Goal: Task Accomplishment & Management: Manage account settings

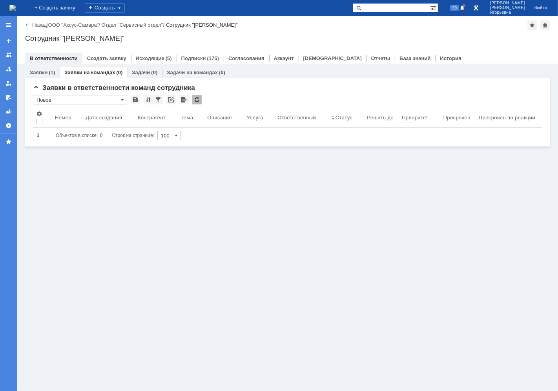
click at [394, 11] on input "text" at bounding box center [391, 7] width 77 height 9
type input "29233"
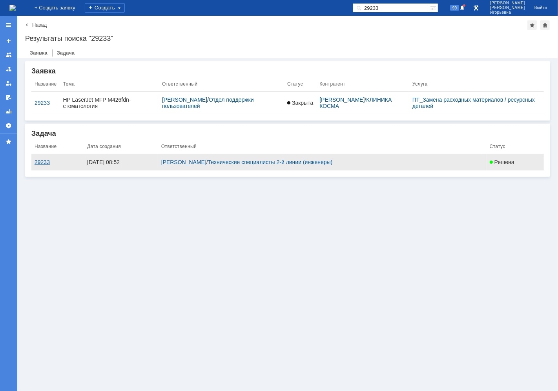
click at [42, 160] on div "29233" at bounding box center [58, 162] width 46 height 6
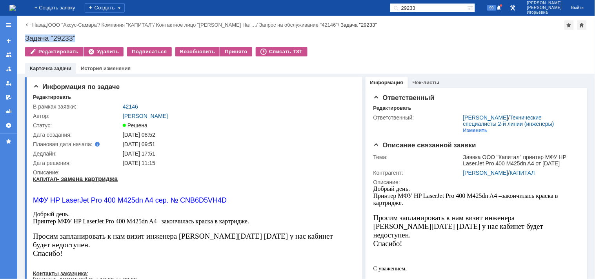
drag, startPoint x: 87, startPoint y: 38, endPoint x: 24, endPoint y: 36, distance: 63.2
click at [24, 36] on div "Назад | ООО "Аксус-Самара" / Компания "КАПИТАЛ" / Контактное лицо "Волоскова На…" at bounding box center [306, 45] width 578 height 58
copy div "Задача "29233""
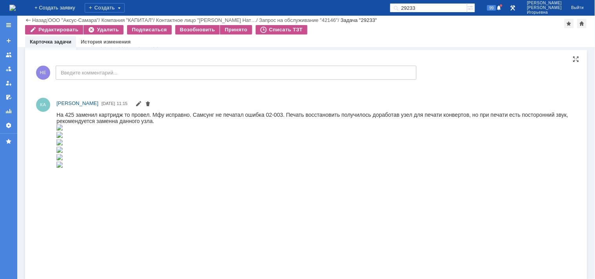
scroll to position [392, 0]
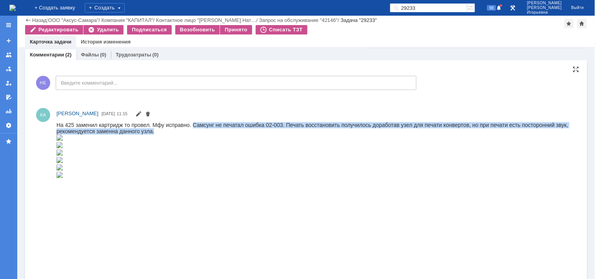
drag, startPoint x: 192, startPoint y: 124, endPoint x: 347, endPoint y: 130, distance: 154.8
click at [347, 130] on div "На 425 заменил картридж то провел. Мфу исправно. Самсунг не печатал ошибка 02-0…" at bounding box center [312, 150] width 513 height 57
copy div "Самсунг не печатал ошибка 02-003. Печать восстановить получилось доработав узел…"
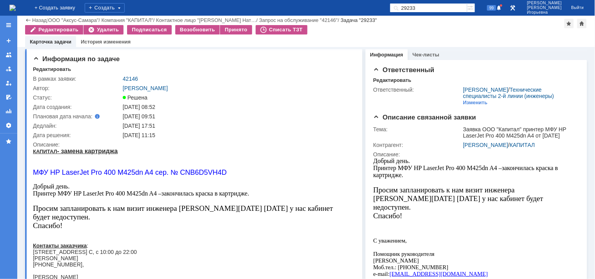
scroll to position [0, 0]
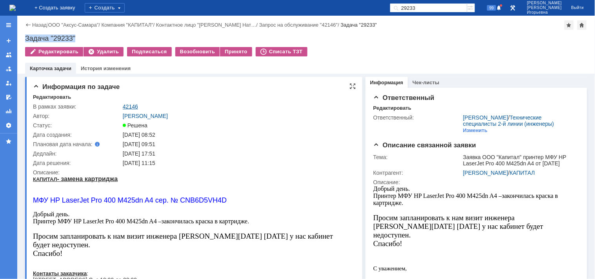
click at [128, 106] on link "42146" at bounding box center [130, 107] width 15 height 6
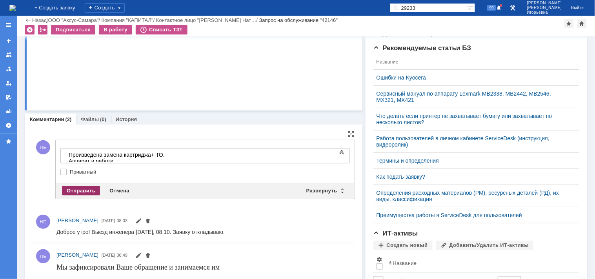
click at [80, 190] on div "Отправить" at bounding box center [81, 190] width 38 height 9
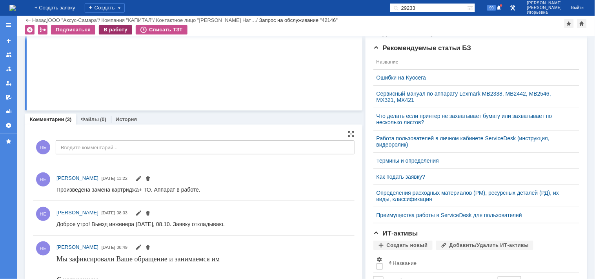
click at [113, 30] on div "В работу" at bounding box center [115, 29] width 33 height 9
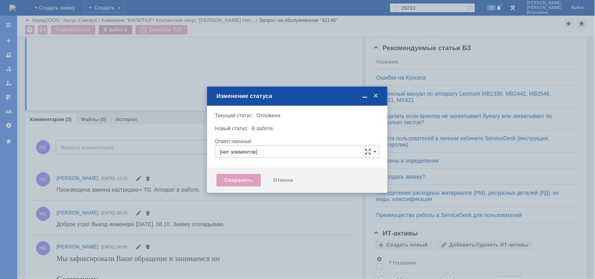
type input "Носенкова Елена Игорьевна"
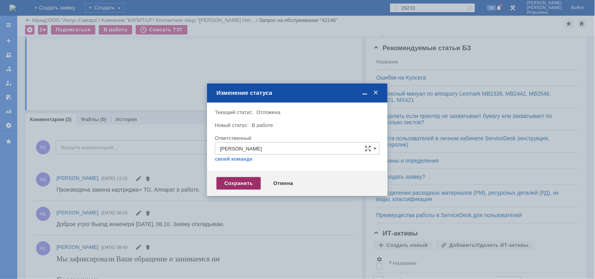
click at [235, 186] on div "Сохранить" at bounding box center [239, 183] width 44 height 13
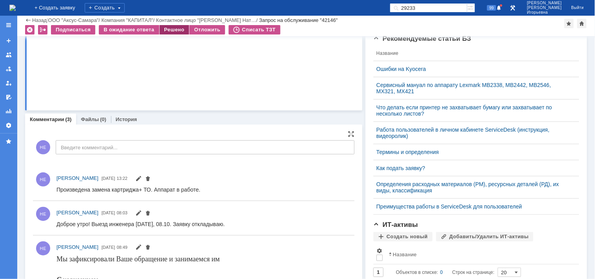
click at [170, 26] on div "Решено" at bounding box center [175, 29] width 30 height 9
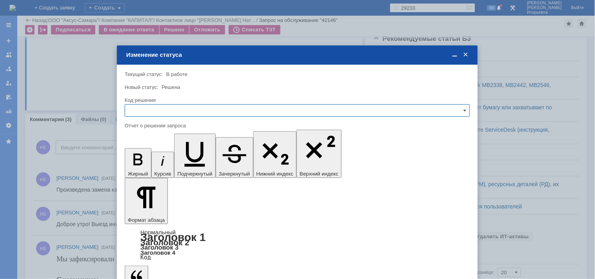
click at [155, 111] on input "text" at bounding box center [297, 110] width 345 height 13
click at [148, 162] on span "Решено" at bounding box center [297, 164] width 335 height 6
type input "Решено"
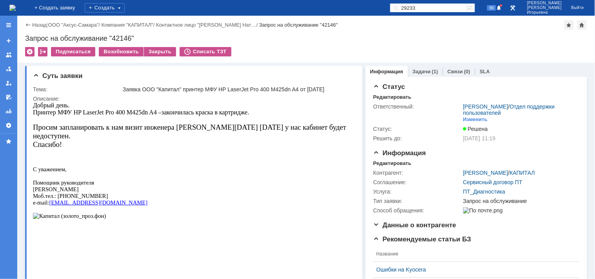
click at [16, 9] on img at bounding box center [12, 8] width 6 height 6
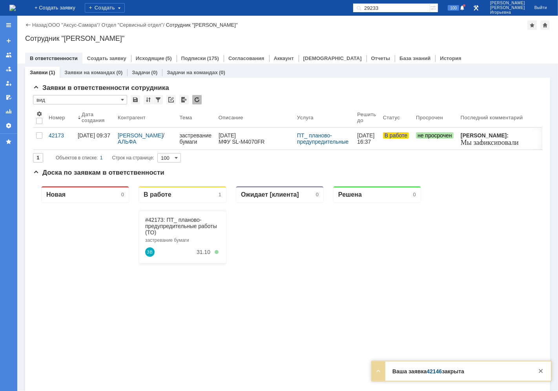
click at [403, 5] on input "29233" at bounding box center [391, 7] width 77 height 9
type input "29115"
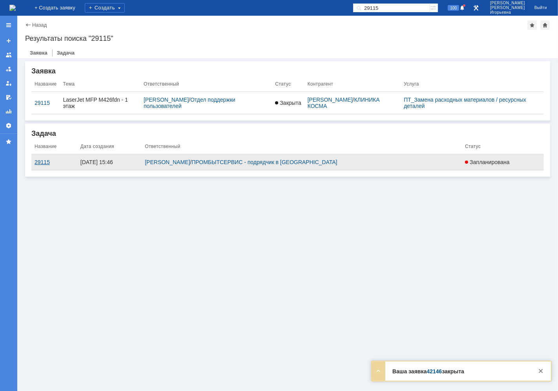
click at [43, 162] on div "29115" at bounding box center [55, 162] width 40 height 6
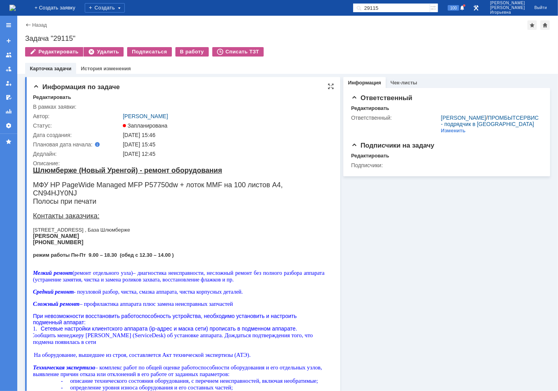
click at [63, 192] on font "МФУ HP PageWide Managed MFP P57750dw + лоток MMF на 100 листов A4, CN94HJY0NJ" at bounding box center [158, 189] width 250 height 16
copy font "CN94HJY0NJ"
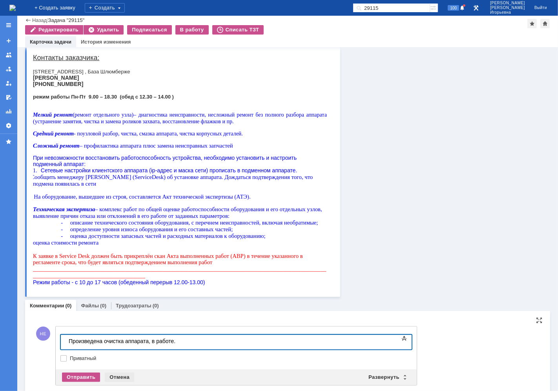
scroll to position [144, 0]
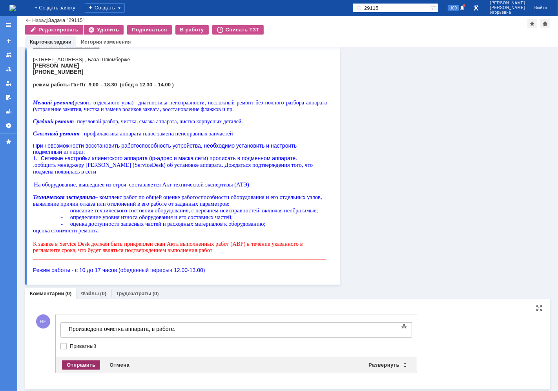
click at [73, 362] on div "Отправить" at bounding box center [81, 364] width 38 height 9
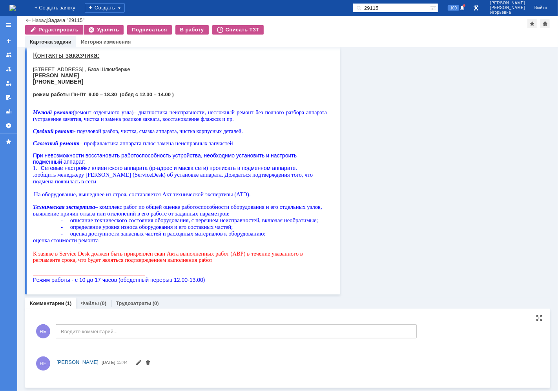
scroll to position [137, 0]
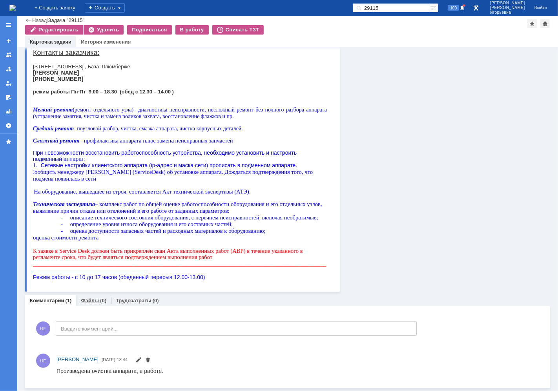
click at [91, 299] on link "Файлы" at bounding box center [90, 300] width 18 height 6
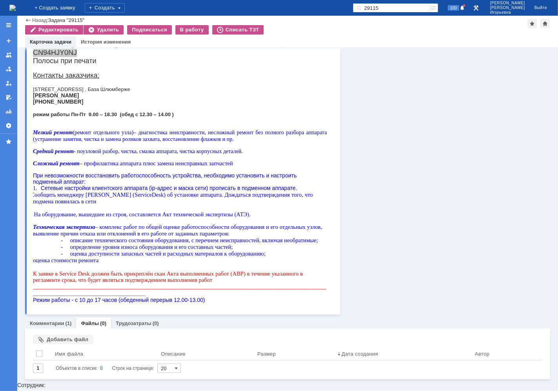
scroll to position [105, 0]
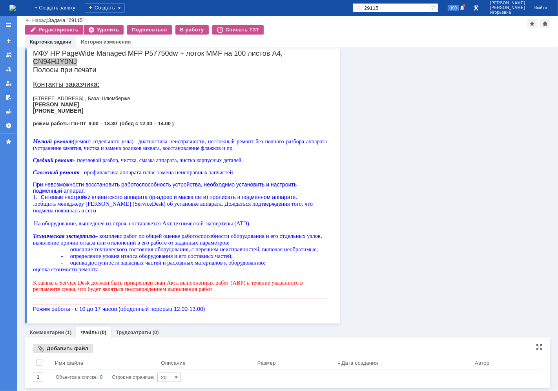
click at [59, 347] on div "Добавить файл" at bounding box center [63, 348] width 60 height 9
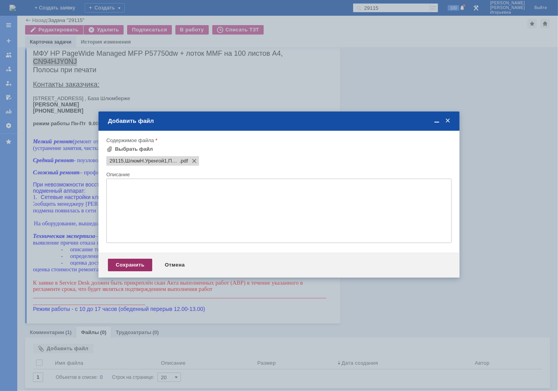
click at [131, 267] on div "Сохранить" at bounding box center [130, 265] width 44 height 13
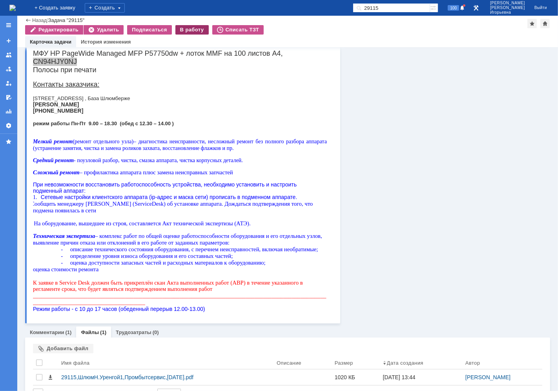
click at [186, 27] on div "В работу" at bounding box center [191, 29] width 33 height 9
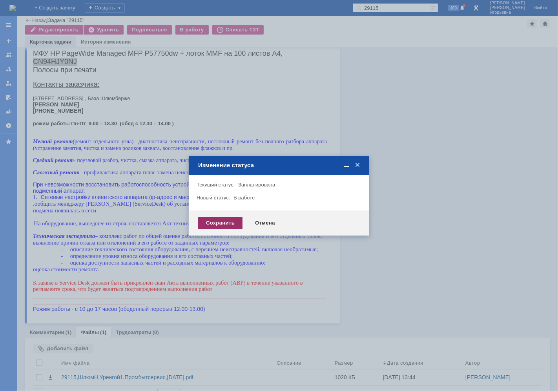
click at [218, 221] on div "Сохранить" at bounding box center [220, 223] width 44 height 13
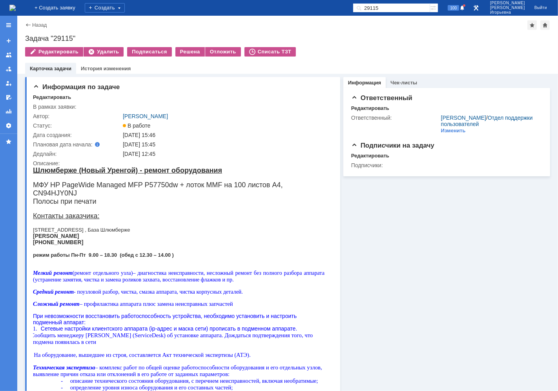
scroll to position [0, 0]
click at [183, 51] on div "Решена" at bounding box center [189, 51] width 29 height 9
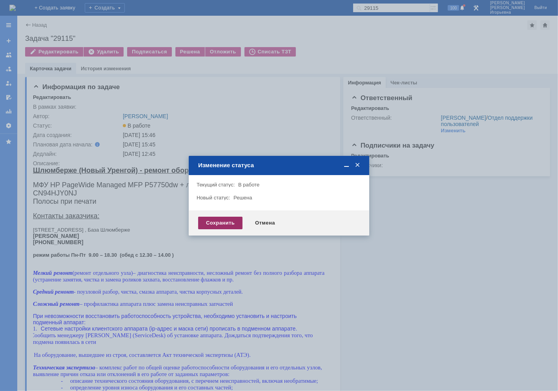
click at [225, 222] on div "Сохранить" at bounding box center [220, 223] width 44 height 13
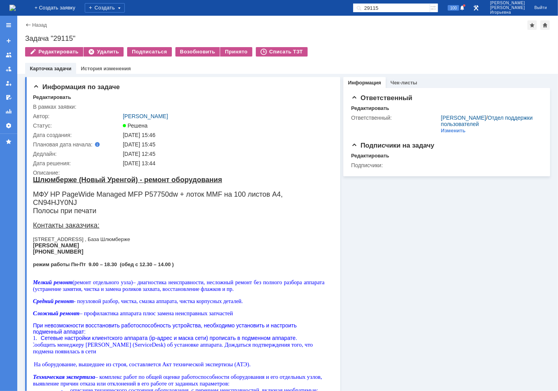
click at [16, 8] on img at bounding box center [12, 8] width 6 height 6
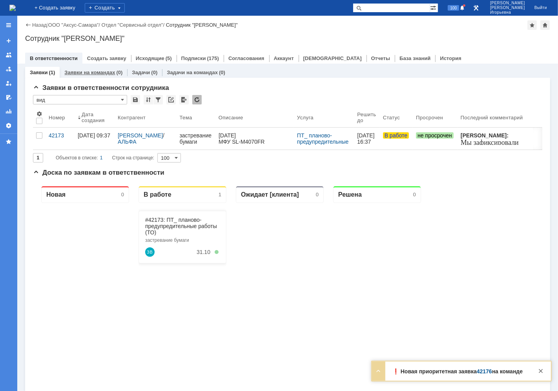
click at [89, 73] on link "Заявки на командах" at bounding box center [89, 72] width 51 height 6
